Goal: Task Accomplishment & Management: Manage account settings

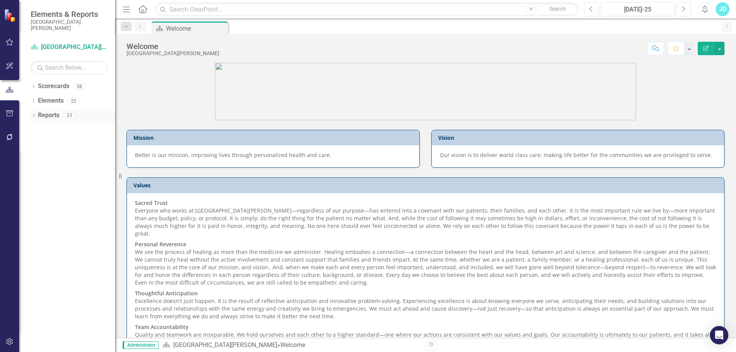
click at [34, 114] on icon "Dropdown" at bounding box center [33, 116] width 5 height 4
click at [31, 85] on icon "Dropdown" at bounding box center [33, 87] width 5 height 4
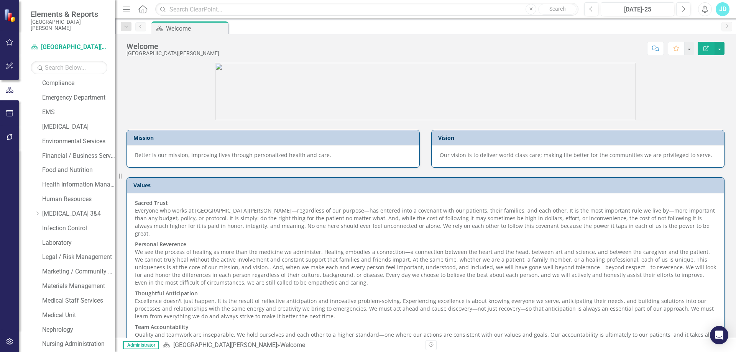
scroll to position [345, 0]
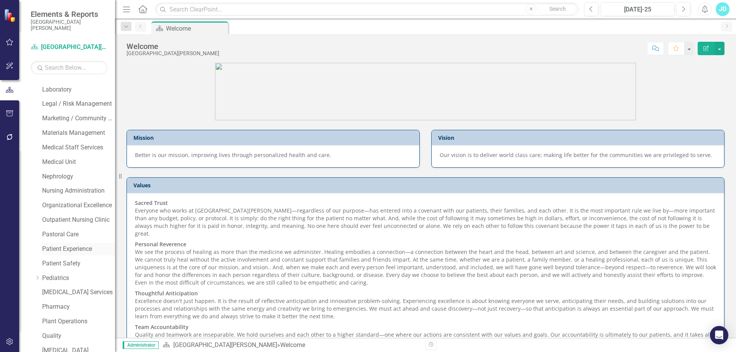
click at [74, 248] on link "Patient Experience" at bounding box center [78, 249] width 73 height 9
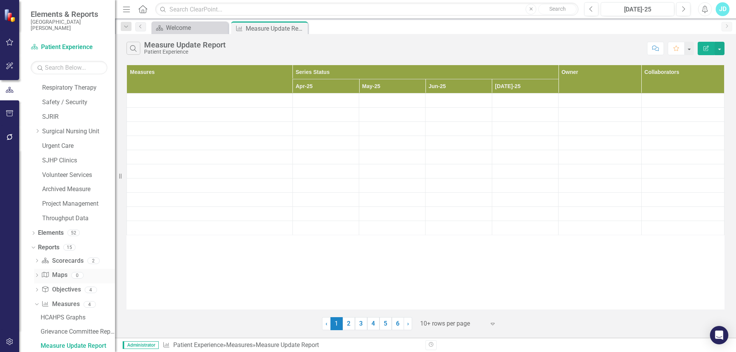
scroll to position [707, 0]
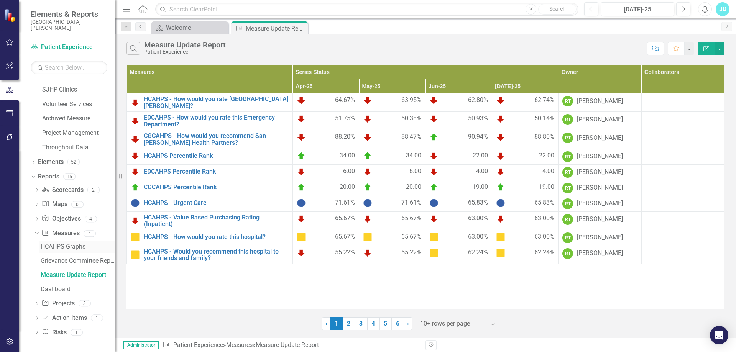
click at [65, 246] on div "HCAHPS Graphs" at bounding box center [78, 246] width 74 height 7
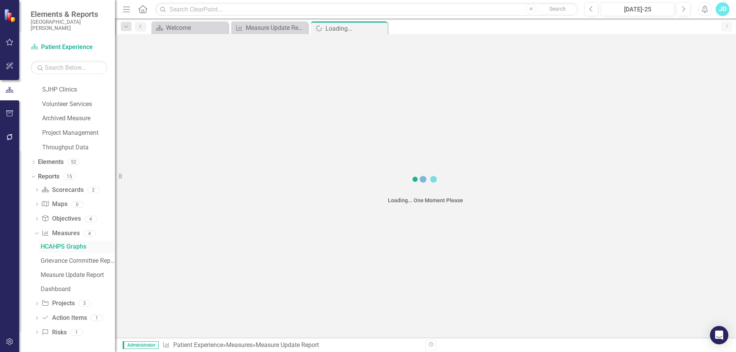
scroll to position [608, 0]
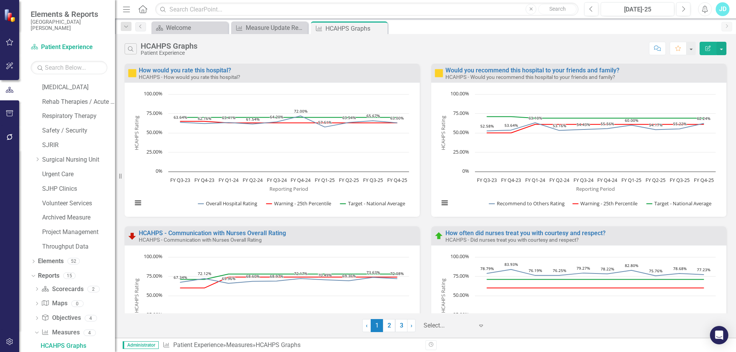
click at [436, 330] on div at bounding box center [448, 326] width 50 height 10
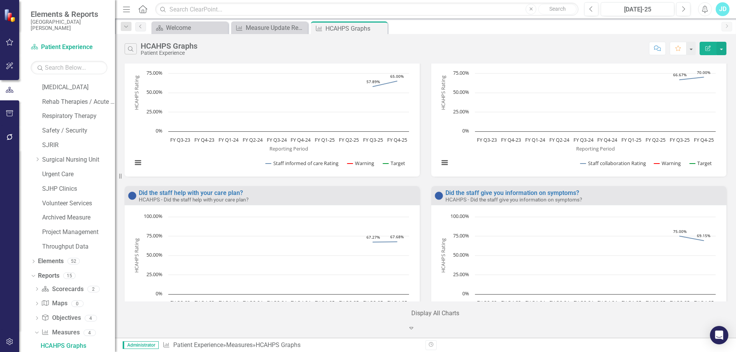
scroll to position [2190, 0]
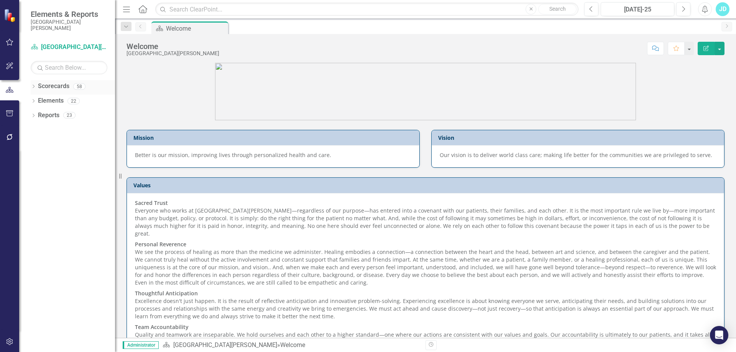
click at [33, 85] on icon "Dropdown" at bounding box center [33, 87] width 5 height 4
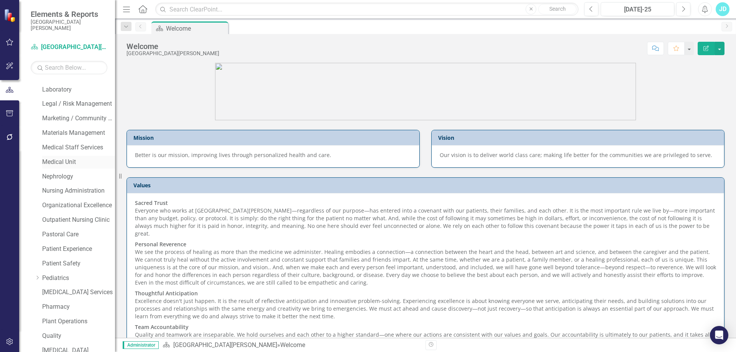
scroll to position [421, 0]
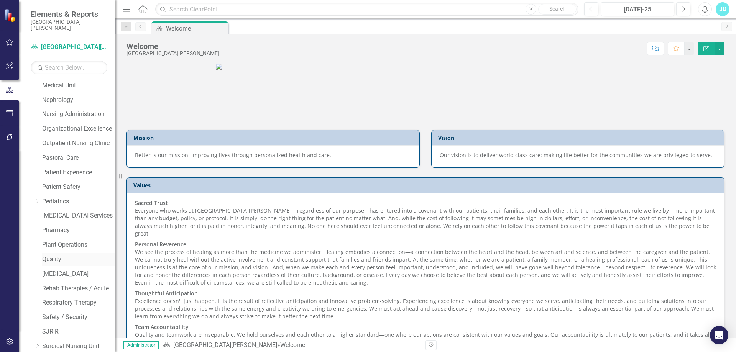
click at [56, 262] on link "Quality" at bounding box center [78, 259] width 73 height 9
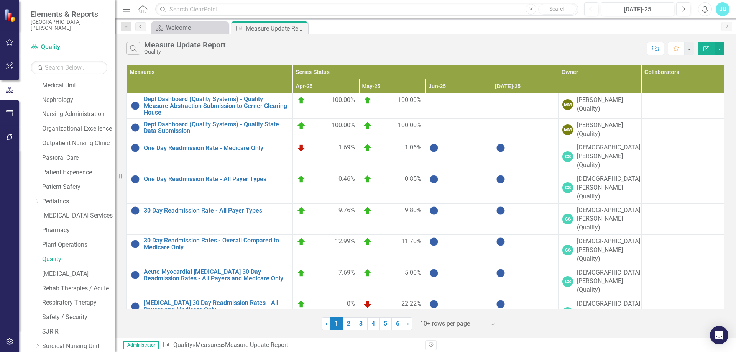
click at [434, 320] on div at bounding box center [452, 324] width 65 height 10
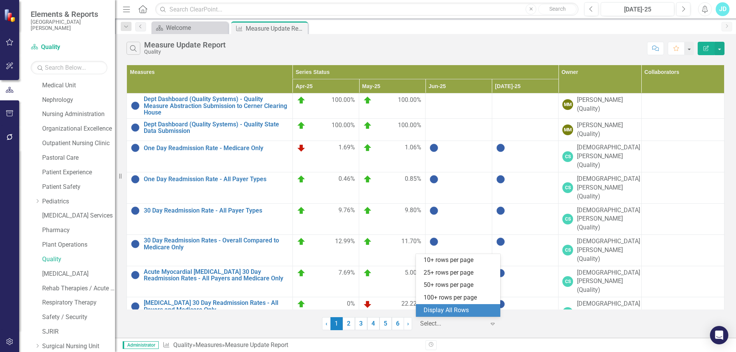
click at [436, 309] on div "Display All Rows" at bounding box center [459, 310] width 72 height 9
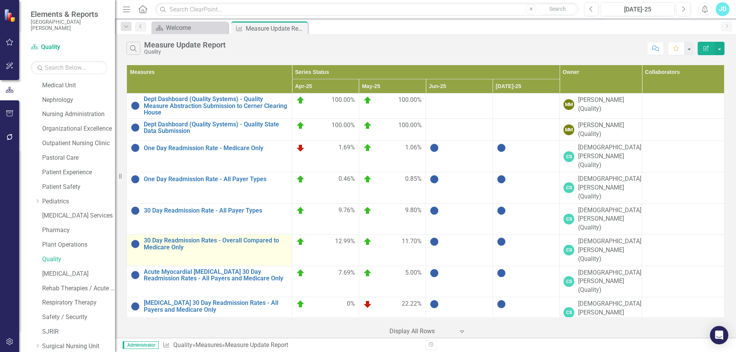
scroll to position [153, 0]
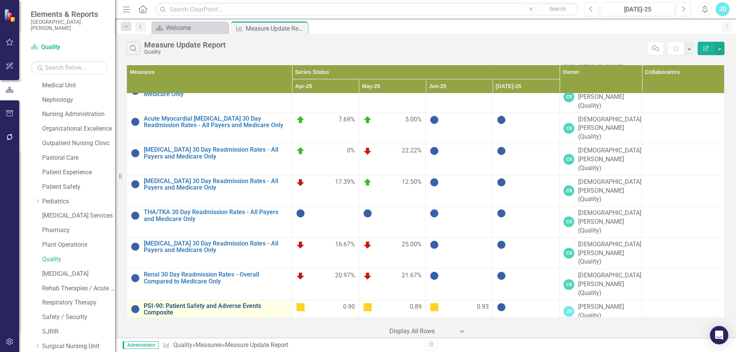
click at [215, 303] on link "PSI-90: Patient Safety and Adverse Events Composite" at bounding box center [216, 309] width 144 height 13
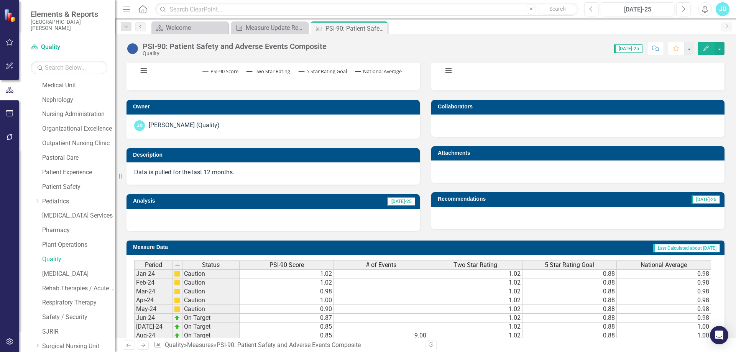
scroll to position [230, 0]
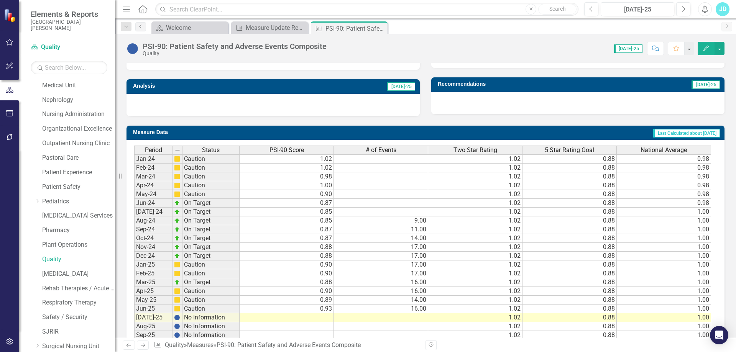
click at [219, 104] on div at bounding box center [272, 105] width 293 height 22
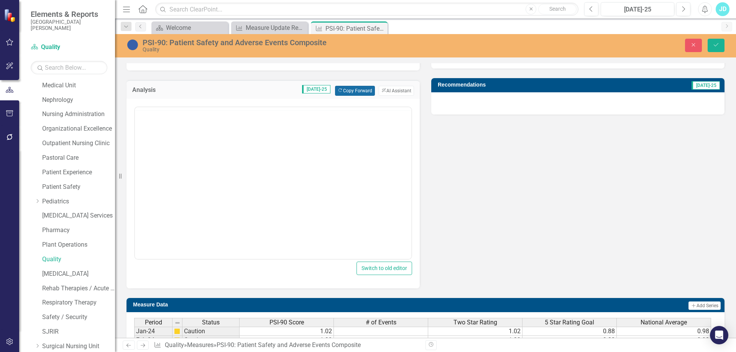
click at [362, 91] on button "Copy Forward Copy Forward" at bounding box center [354, 91] width 39 height 10
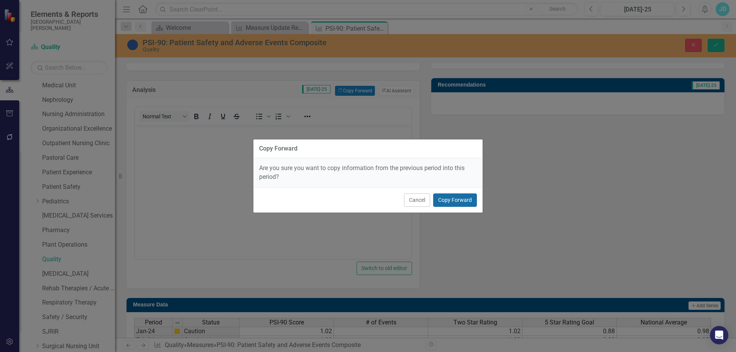
click at [455, 198] on button "Copy Forward" at bounding box center [455, 199] width 44 height 13
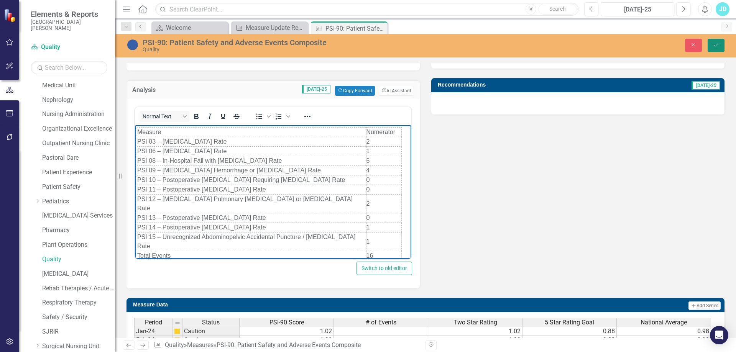
click at [719, 46] on icon "Save" at bounding box center [715, 44] width 7 height 5
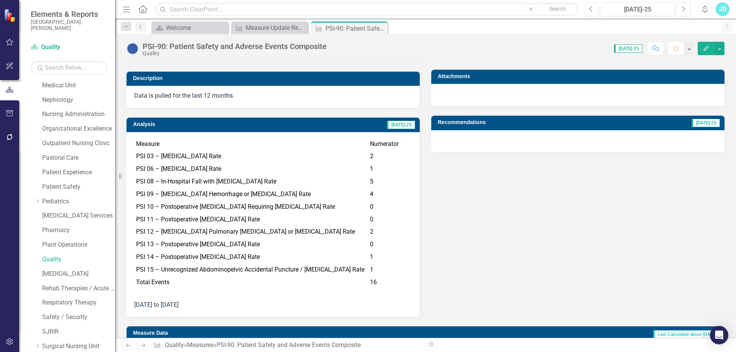
scroll to position [230, 0]
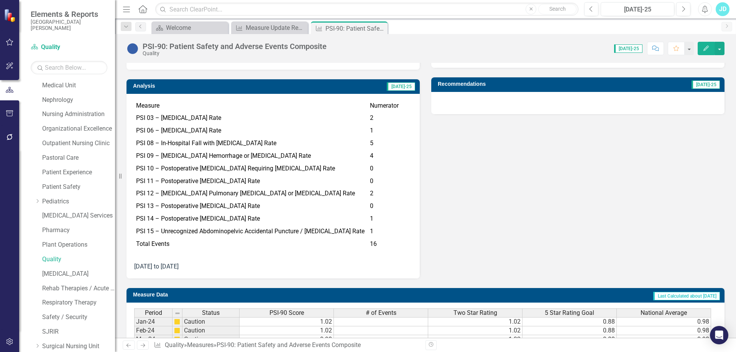
click at [188, 267] on p "[DATE] to [DATE]" at bounding box center [273, 266] width 278 height 10
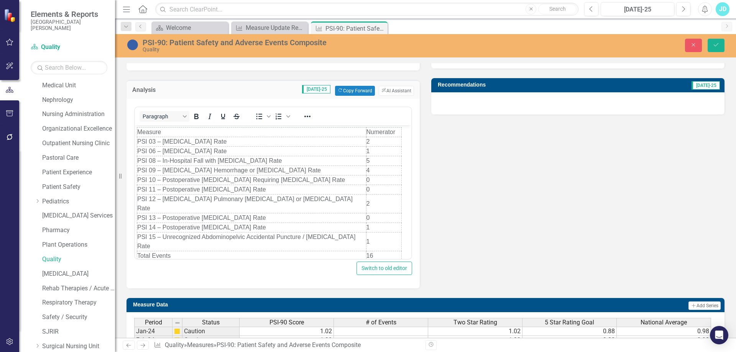
scroll to position [16, 0]
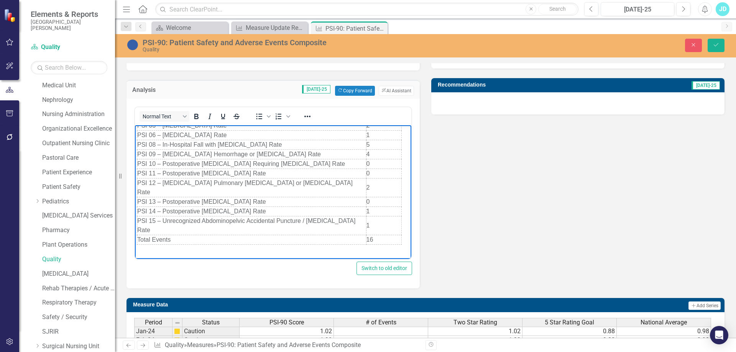
drag, startPoint x: 221, startPoint y: 251, endPoint x: 129, endPoint y: 249, distance: 91.2
click at [135, 249] on html "Measure Numerator PSI 03 – [MEDICAL_DATA] Rate 2 PSI 06 – [MEDICAL_DATA] Rate 1…" at bounding box center [273, 193] width 276 height 168
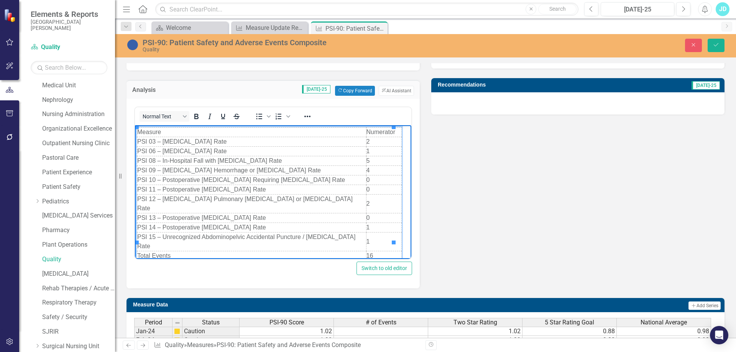
click at [366, 251] on td "16" at bounding box center [384, 256] width 36 height 10
click at [369, 142] on td "2" at bounding box center [384, 142] width 36 height 10
click at [370, 152] on td "1" at bounding box center [384, 151] width 36 height 10
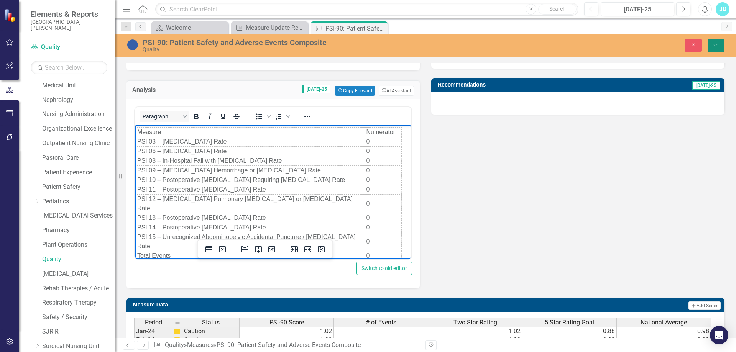
click at [718, 48] on icon "Save" at bounding box center [715, 44] width 7 height 5
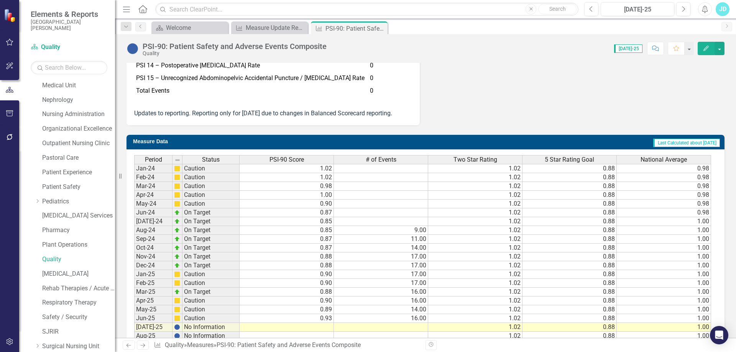
scroll to position [440, 0]
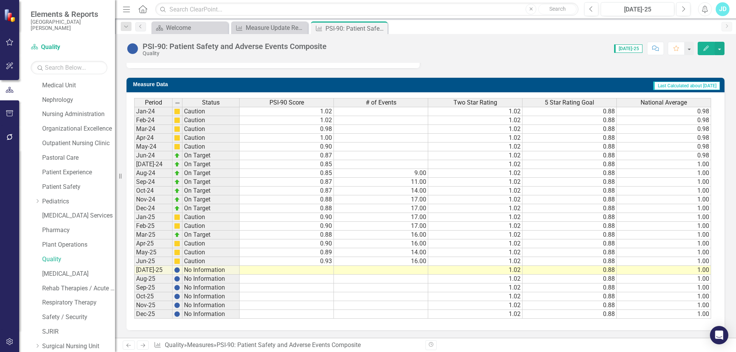
click at [317, 272] on td at bounding box center [286, 270] width 94 height 9
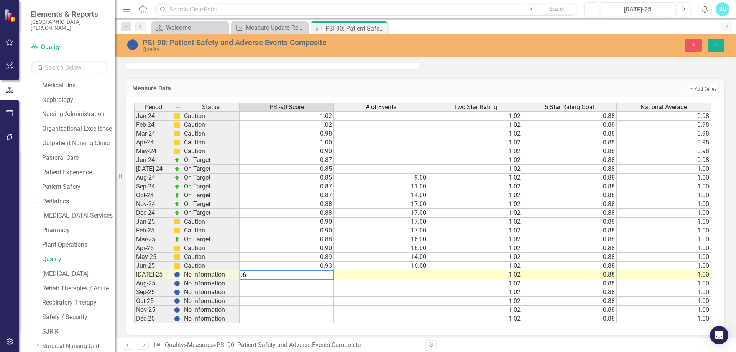
type textarea ".69"
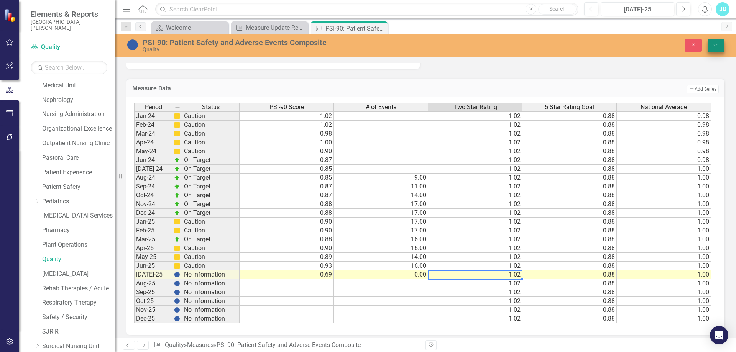
type textarea "1.02"
click at [713, 49] on button "Save" at bounding box center [715, 45] width 17 height 13
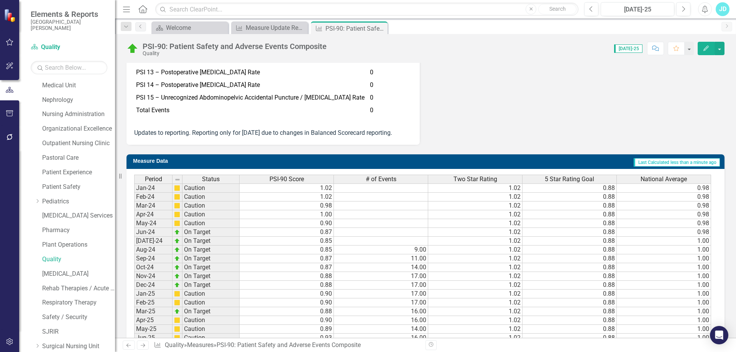
scroll to position [172, 0]
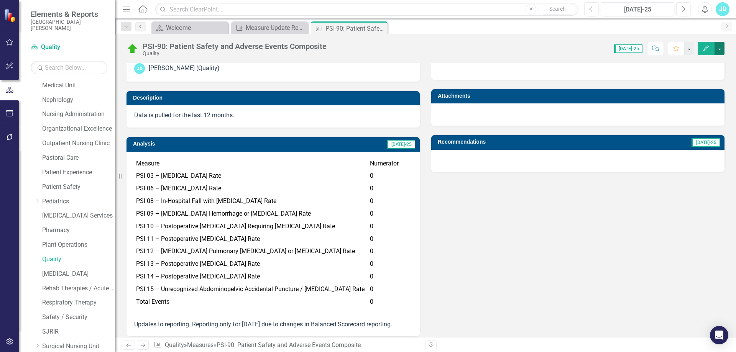
click at [721, 50] on button "button" at bounding box center [719, 48] width 10 height 13
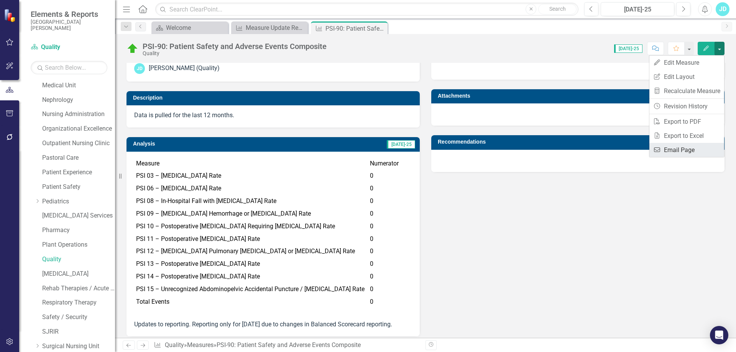
click at [688, 151] on link "Email Email Page" at bounding box center [686, 150] width 75 height 14
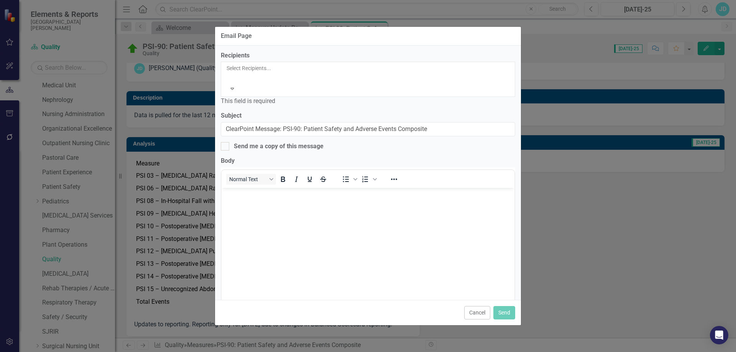
scroll to position [0, 0]
click at [228, 73] on div at bounding box center [226, 77] width 1 height 9
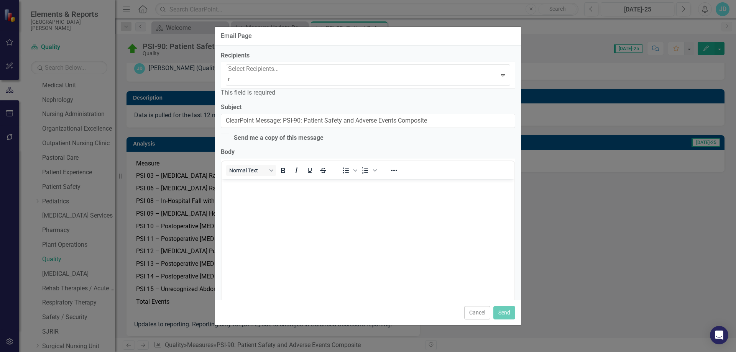
type input "mal"
click at [258, 194] on body "Rich Text Area. Press ALT-0 for help." at bounding box center [367, 236] width 293 height 115
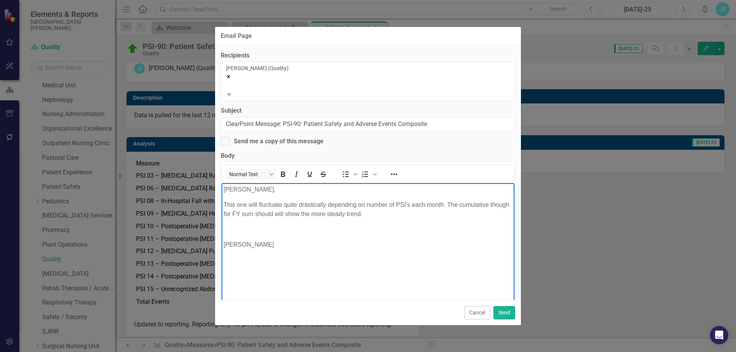
click at [252, 213] on p "This one will fluctuate quite drastically depending on number of PSI's each mon…" at bounding box center [367, 209] width 289 height 18
click at [288, 213] on p "This one will fluctuate quite drastically depending on number of PSI's each mon…" at bounding box center [367, 209] width 289 height 18
drag, startPoint x: 405, startPoint y: 213, endPoint x: 421, endPoint y: 213, distance: 16.1
click at [421, 213] on p "This one will fluctuate quite drastically depending on number of PSI's each mon…" at bounding box center [367, 209] width 289 height 18
click at [289, 214] on p "This one will fluctuate quite drastically depending on number of PSI's each mon…" at bounding box center [367, 209] width 289 height 18
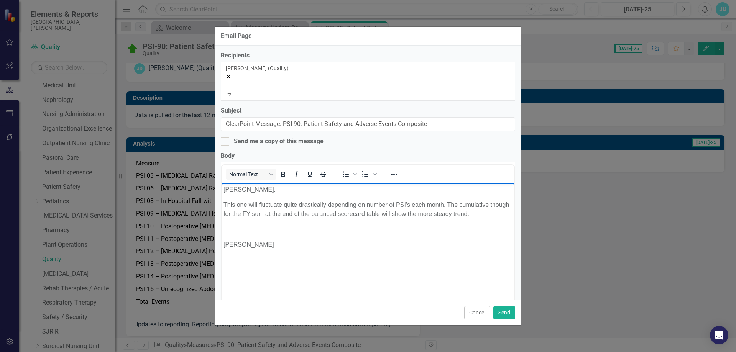
click at [498, 212] on p "This one will fluctuate quite drastically depending on number of PSI's each mon…" at bounding box center [367, 209] width 289 height 18
click at [230, 231] on p "Rich Text Area. Press ALT-0 for help." at bounding box center [367, 228] width 289 height 9
click at [493, 213] on p "This one will fluctuate quite drastically depending on number of PSI's each mon…" at bounding box center [367, 209] width 289 height 18
click at [504, 310] on button "Send" at bounding box center [504, 312] width 22 height 13
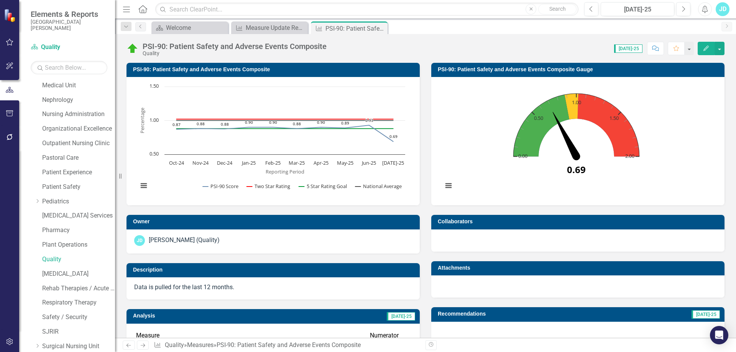
click at [187, 291] on p "Data is pulled for the last 12 months." at bounding box center [273, 287] width 278 height 9
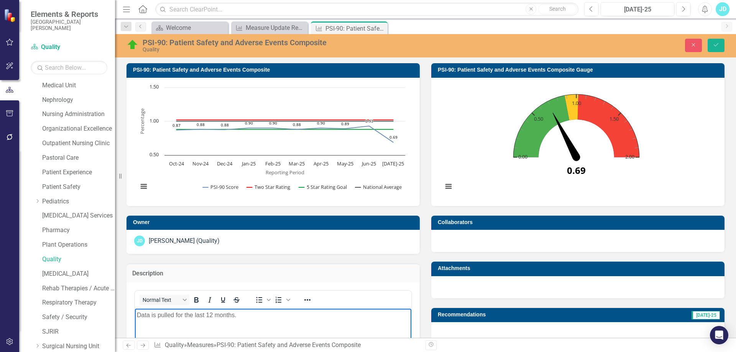
drag, startPoint x: 219, startPoint y: 316, endPoint x: 109, endPoint y: 320, distance: 109.6
click at [715, 46] on icon "Save" at bounding box center [715, 44] width 7 height 5
